Goal: Task Accomplishment & Management: Complete application form

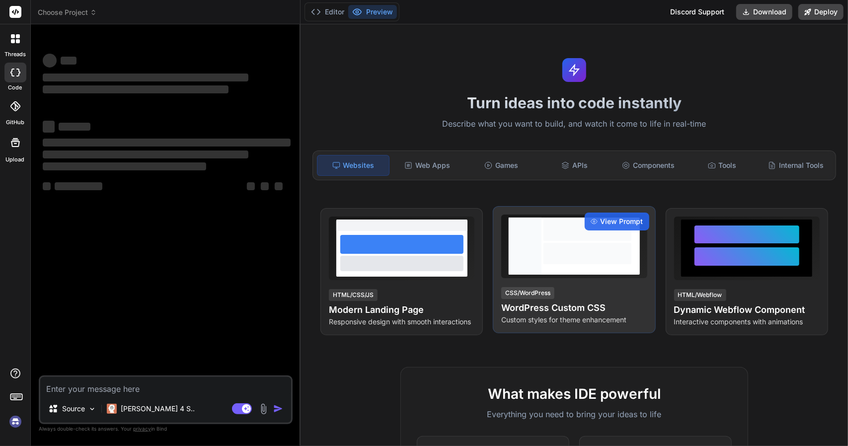
type textarea "x"
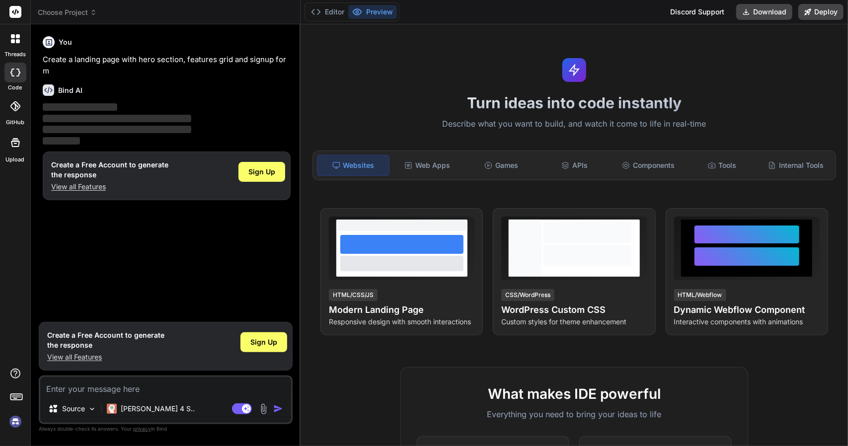
click at [370, 49] on div "Turn ideas into code instantly Describe what you want to build, and watch it co…" at bounding box center [575, 235] width 548 height 422
click at [252, 347] on span "Sign Up" at bounding box center [263, 342] width 27 height 10
click at [122, 58] on p "Create a landing page with hero section, features grid and signup form" at bounding box center [167, 65] width 248 height 22
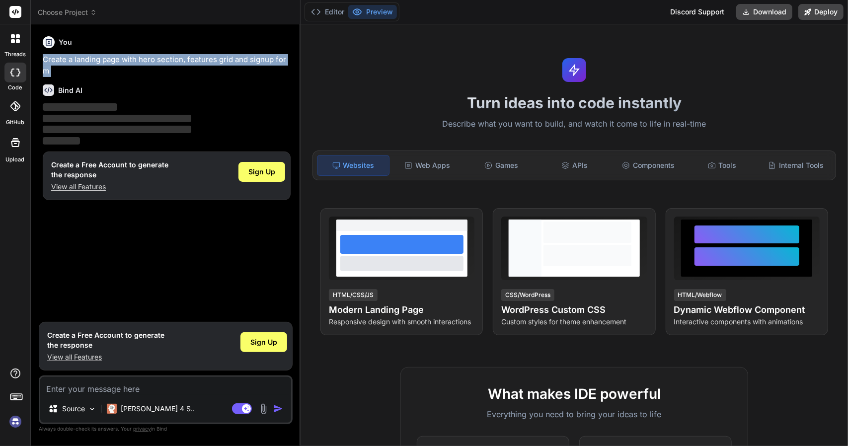
click at [122, 58] on p "Create a landing page with hero section, features grid and signup form" at bounding box center [167, 65] width 248 height 22
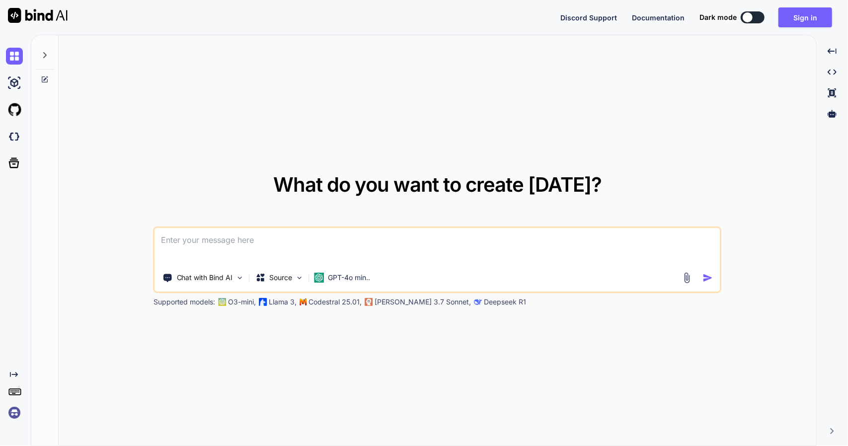
click at [752, 19] on div at bounding box center [748, 17] width 10 height 10
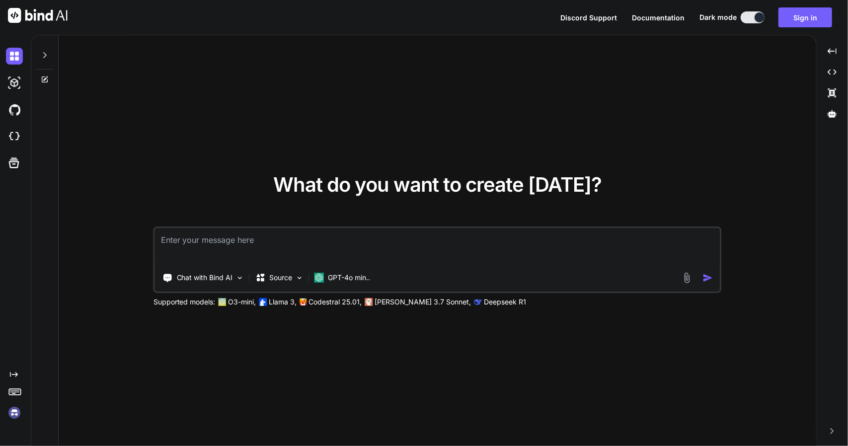
click at [43, 54] on icon at bounding box center [45, 55] width 8 height 8
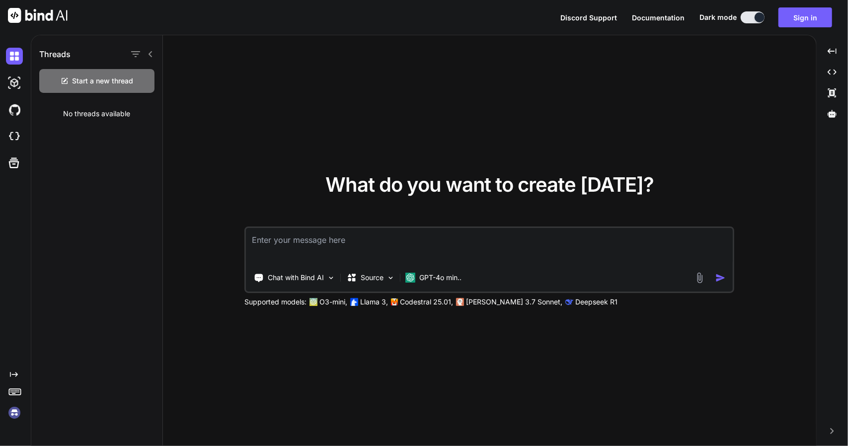
click at [153, 52] on icon at bounding box center [151, 54] width 8 height 8
type textarea "x"
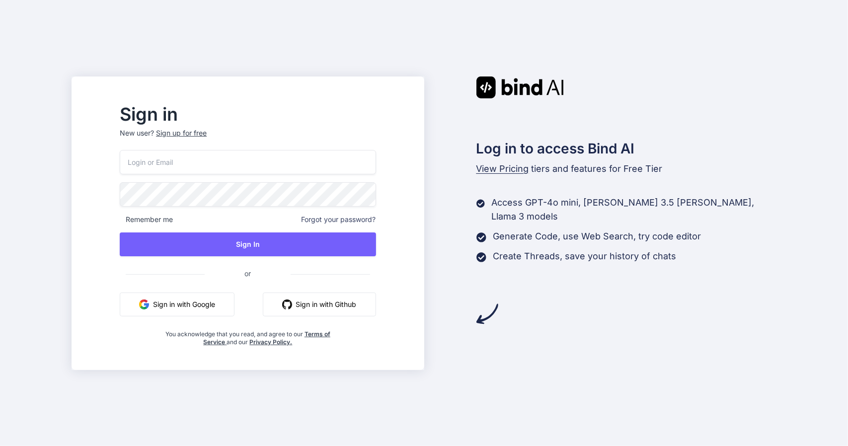
click at [199, 136] on div "Sign up for free" at bounding box center [181, 133] width 51 height 10
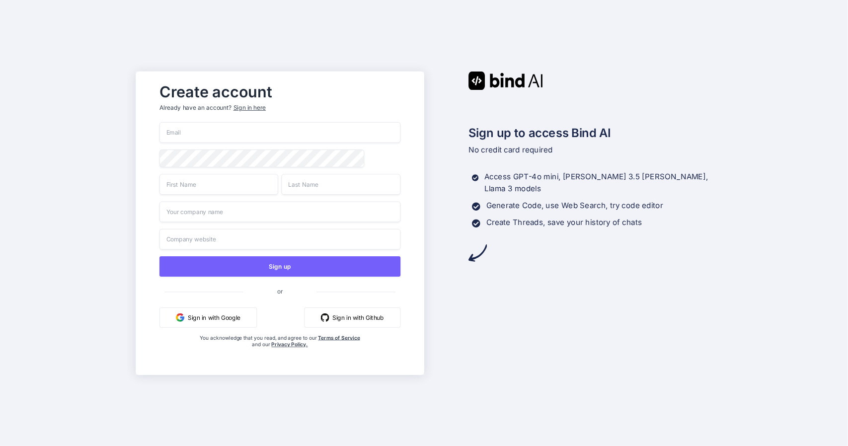
click at [196, 129] on input "email" at bounding box center [280, 132] width 241 height 21
paste input "m.i.kk.am.ue.r.tio@gmail.com"
type input "m.i.kk.am.ue.r.tio@gmail.com"
click at [210, 183] on input "text" at bounding box center [219, 184] width 119 height 21
type input "jan"
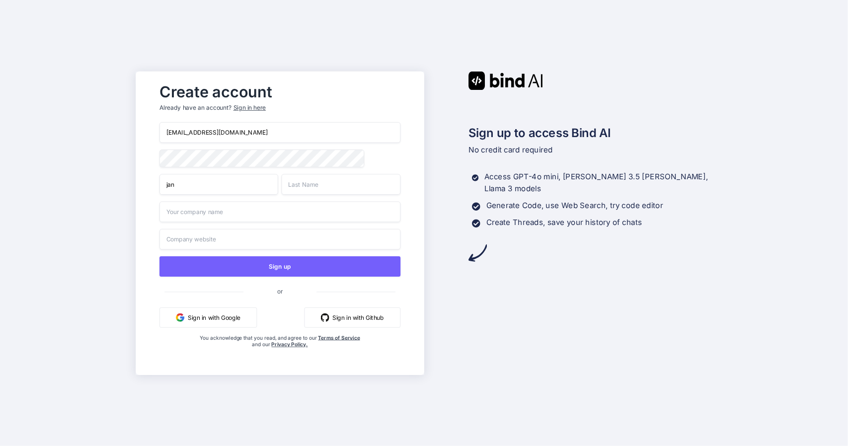
click at [334, 182] on input "text" at bounding box center [341, 184] width 119 height 21
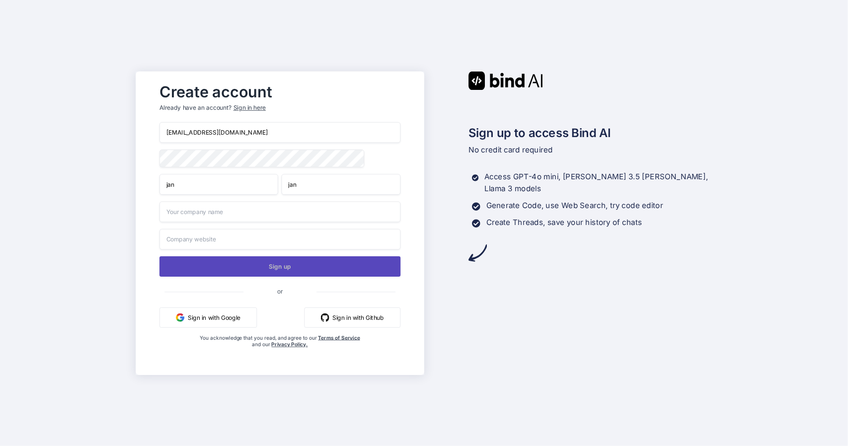
type input "jan"
click at [275, 270] on button "Sign up" at bounding box center [280, 266] width 241 height 20
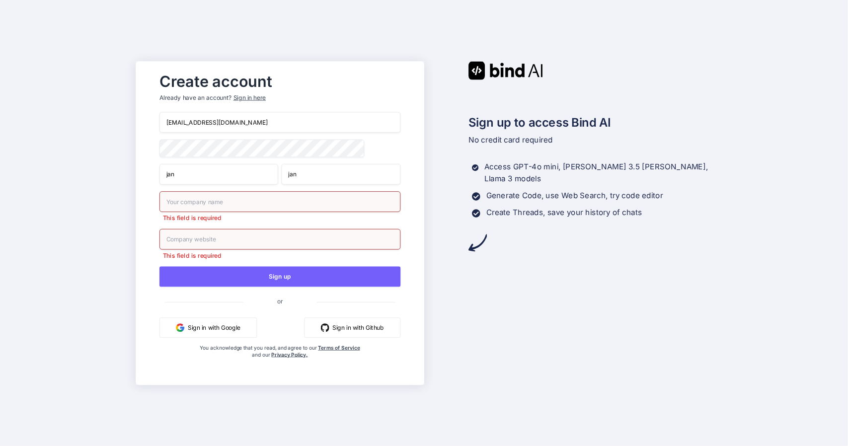
click at [223, 205] on input "text" at bounding box center [280, 201] width 241 height 21
type input "yar"
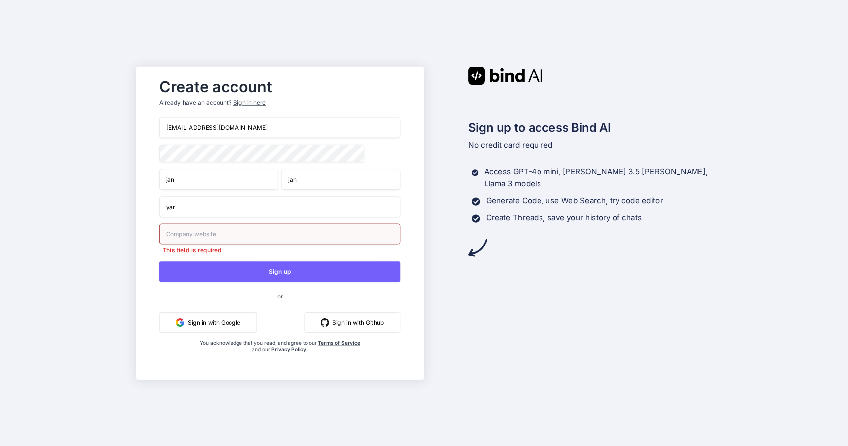
click at [212, 241] on input "text" at bounding box center [280, 234] width 241 height 21
type input "yar"
click at [122, 219] on div "Create account Already have an account? Sign in here m.i.kk.am.ue.r.tio@gmail.c…" at bounding box center [424, 223] width 848 height 446
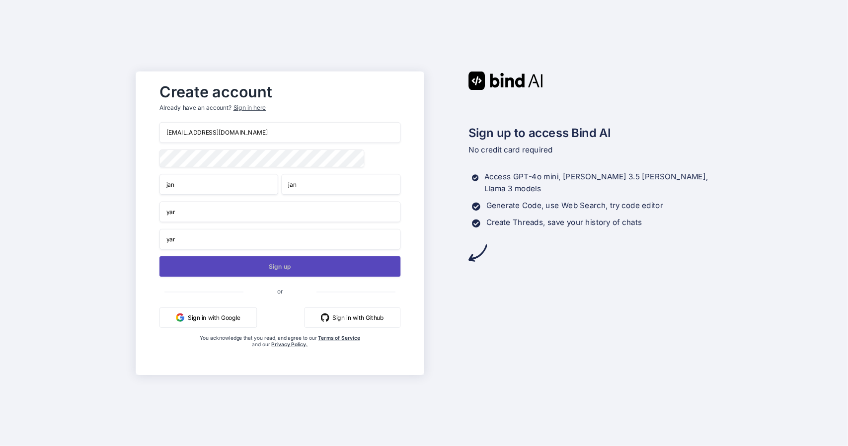
click at [280, 267] on button "Sign up" at bounding box center [280, 266] width 241 height 20
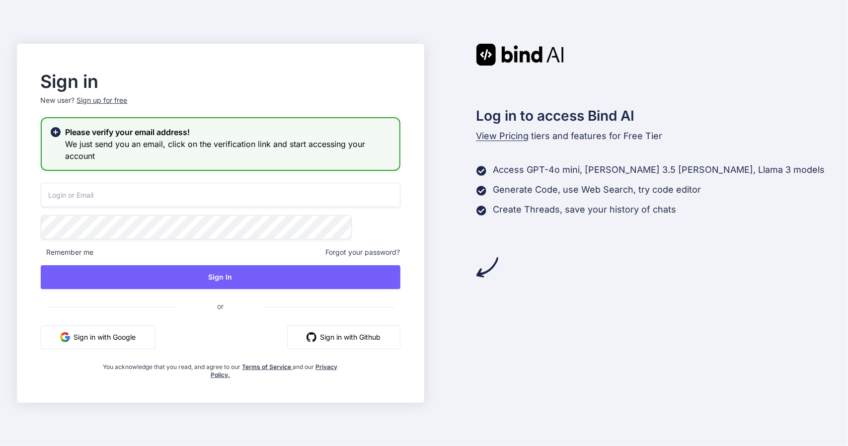
click at [142, 192] on input "email" at bounding box center [221, 195] width 360 height 24
paste input "m.i.kk.am.ue.r.tio@gmail.com"
type input "m.i.kk.am.ue.r.tio@gmail.com"
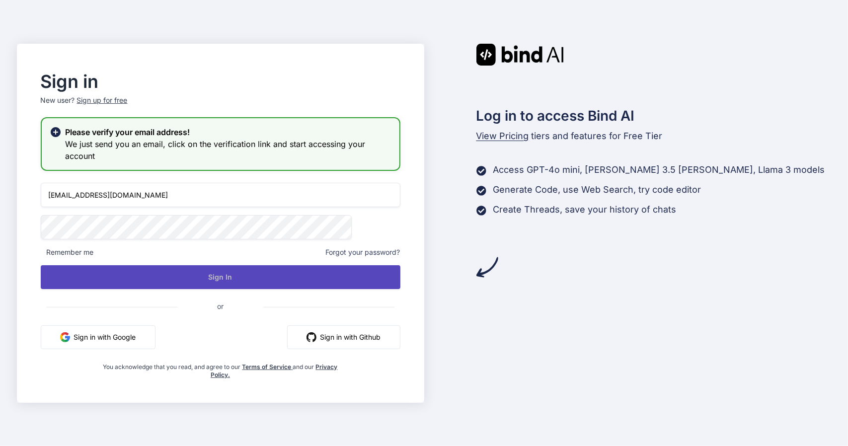
click at [243, 274] on button "Sign In" at bounding box center [221, 277] width 360 height 24
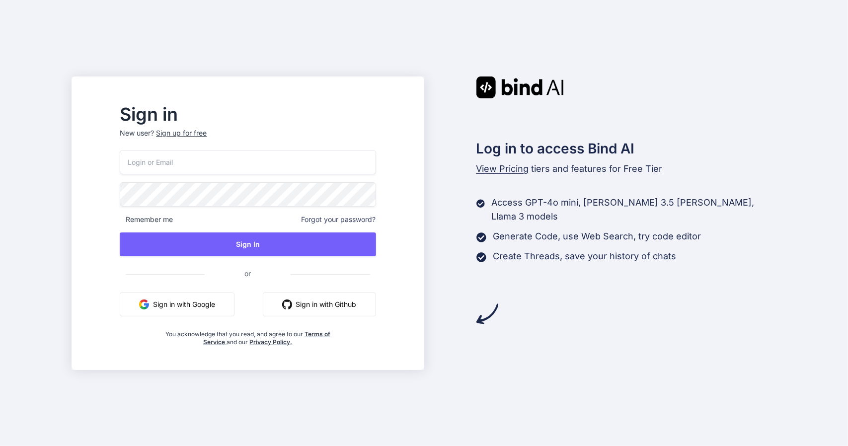
click at [210, 159] on input "email" at bounding box center [248, 162] width 256 height 24
paste input "[EMAIL_ADDRESS][DOMAIN_NAME]"
type input "[EMAIL_ADDRESS][DOMAIN_NAME]"
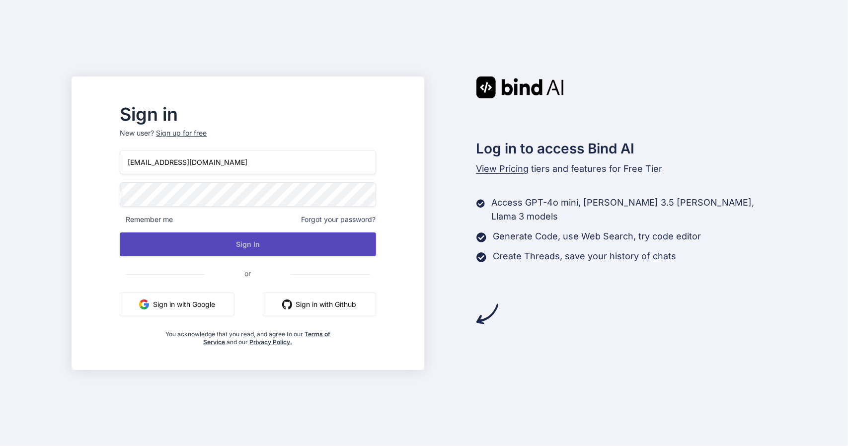
click at [277, 247] on button "Sign In" at bounding box center [248, 245] width 256 height 24
